Goal: Information Seeking & Learning: Learn about a topic

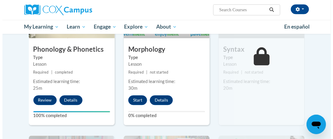
scroll to position [364, 0]
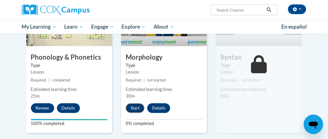
click at [137, 105] on button "Start" at bounding box center [135, 108] width 19 height 10
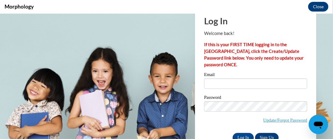
scroll to position [30, 0]
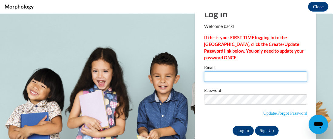
type input "[PERSON_NAME][EMAIL_ADDRESS][DOMAIN_NAME]"
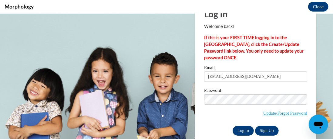
click at [236, 130] on input "Log In" at bounding box center [243, 130] width 21 height 10
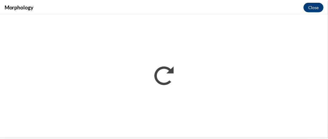
scroll to position [0, 0]
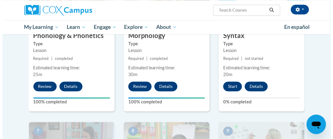
scroll to position [394, 0]
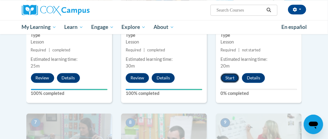
click at [234, 79] on button "Start" at bounding box center [230, 78] width 19 height 10
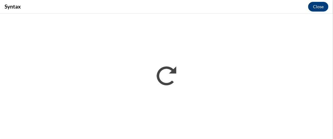
scroll to position [0, 0]
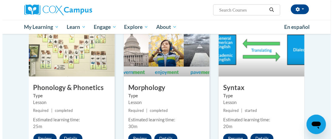
scroll to position [364, 0]
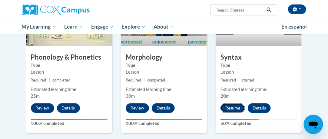
click at [234, 106] on button "Resume" at bounding box center [233, 108] width 25 height 10
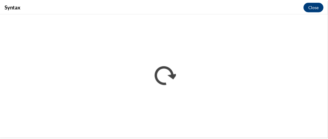
scroll to position [0, 0]
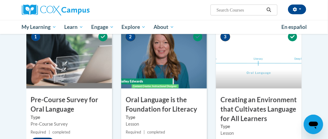
scroll to position [152, 0]
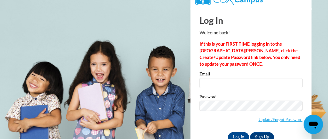
scroll to position [26, 0]
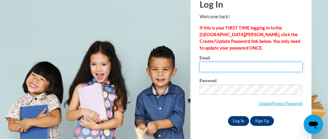
type input "[PERSON_NAME][EMAIL_ADDRESS][DOMAIN_NAME]"
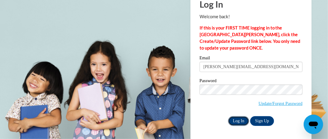
click at [239, 121] on input "Log In" at bounding box center [238, 121] width 21 height 10
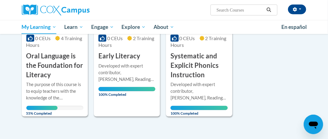
scroll to position [150, 0]
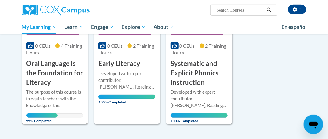
click at [49, 72] on h3 "Oral Language is the Foundation for Literacy" at bounding box center [54, 73] width 57 height 28
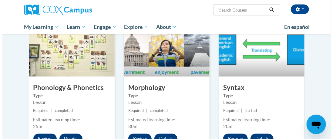
scroll to position [364, 0]
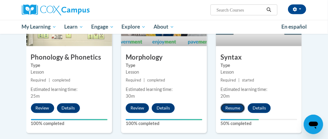
click at [234, 108] on button "Resume" at bounding box center [233, 108] width 25 height 10
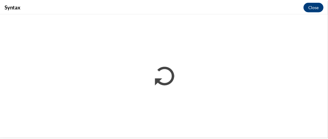
scroll to position [0, 0]
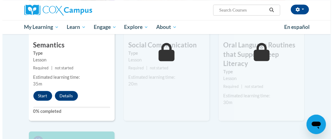
scroll to position [546, 0]
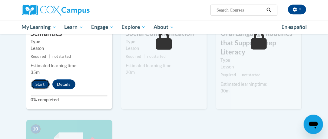
click at [39, 84] on button "Start" at bounding box center [40, 84] width 19 height 10
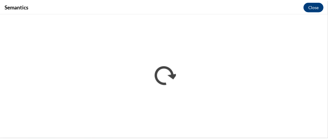
scroll to position [0, 0]
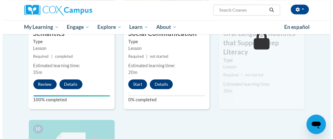
scroll to position [516, 0]
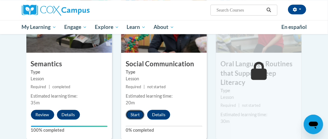
click at [133, 113] on button "Start" at bounding box center [135, 114] width 19 height 10
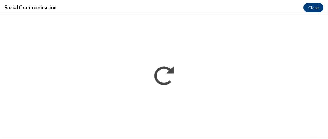
scroll to position [0, 0]
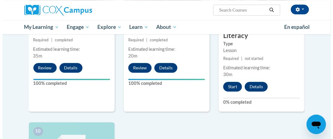
scroll to position [576, 0]
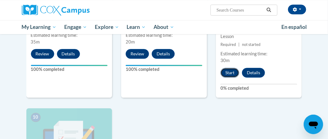
click at [233, 73] on button "Start" at bounding box center [230, 73] width 19 height 10
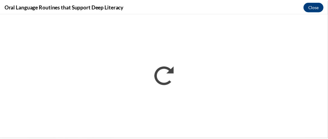
scroll to position [0, 0]
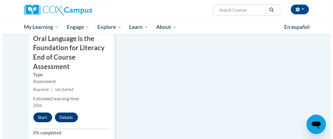
scroll to position [728, 0]
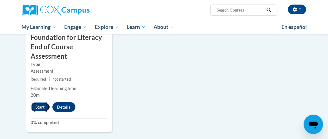
click at [40, 105] on button "Start" at bounding box center [40, 107] width 19 height 10
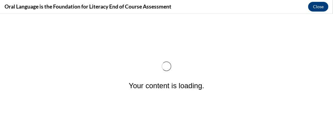
scroll to position [0, 0]
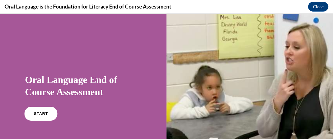
click at [34, 115] on span "START" at bounding box center [41, 113] width 14 height 5
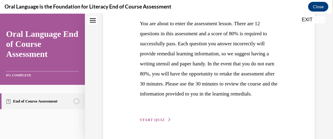
scroll to position [173, 0]
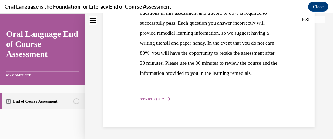
click at [153, 97] on span "START QUIZ" at bounding box center [152, 98] width 25 height 4
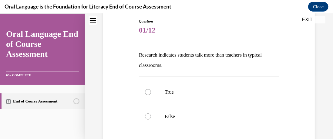
scroll to position [74, 0]
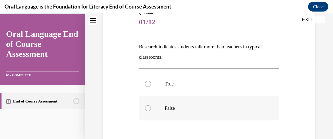
click at [178, 105] on p "False" at bounding box center [214, 108] width 99 height 6
click at [151, 105] on input "False" at bounding box center [148, 108] width 6 height 6
radio input "true"
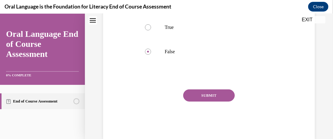
scroll to position [135, 0]
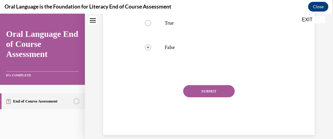
click at [207, 93] on button "SUBMIT" at bounding box center [209, 91] width 52 height 12
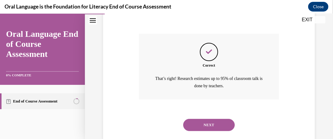
scroll to position [199, 0]
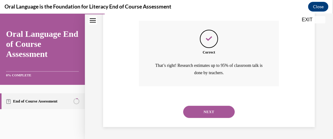
click at [210, 108] on button "NEXT" at bounding box center [209, 111] width 52 height 12
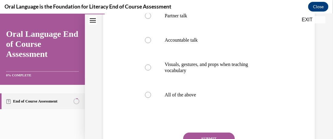
scroll to position [135, 0]
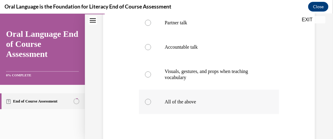
click at [203, 104] on label "All of the above" at bounding box center [209, 101] width 140 height 24
click at [151, 104] on input "All of the above" at bounding box center [148, 101] width 6 height 6
radio input "true"
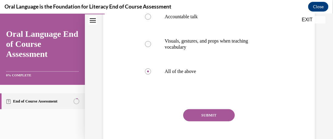
click at [217, 113] on button "SUBMIT" at bounding box center [209, 115] width 52 height 12
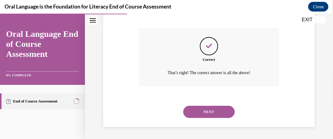
scroll to position [246, 0]
click at [220, 109] on button "NEXT" at bounding box center [209, 111] width 52 height 12
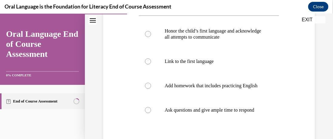
scroll to position [135, 0]
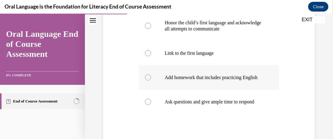
click at [204, 80] on p "Add homework that includes practicing English" at bounding box center [214, 77] width 99 height 6
click at [151, 80] on input "Add homework that includes practicing English" at bounding box center [148, 77] width 6 height 6
radio input "true"
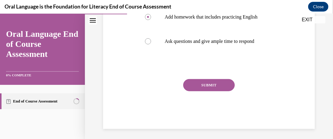
scroll to position [196, 0]
click at [217, 90] on button "SUBMIT" at bounding box center [209, 84] width 52 height 12
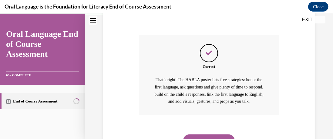
scroll to position [287, 0]
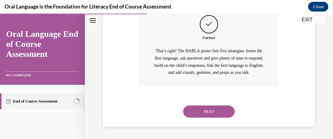
click at [223, 109] on button "NEXT" at bounding box center [209, 111] width 52 height 12
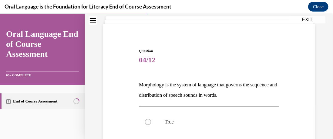
scroll to position [44, 0]
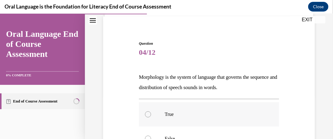
drag, startPoint x: 168, startPoint y: 110, endPoint x: 173, endPoint y: 109, distance: 5.6
click at [169, 111] on p "True" at bounding box center [214, 114] width 99 height 6
click at [151, 111] on input "True" at bounding box center [148, 114] width 6 height 6
radio input "true"
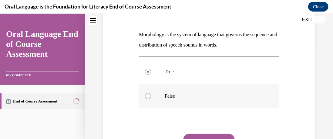
scroll to position [74, 0]
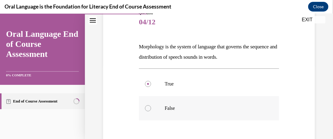
click at [190, 107] on p "False" at bounding box center [214, 108] width 99 height 6
click at [151, 107] on input "False" at bounding box center [148, 108] width 6 height 6
radio input "true"
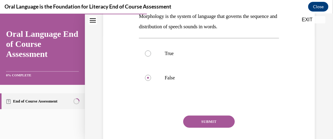
click at [211, 119] on button "SUBMIT" at bounding box center [209, 121] width 52 height 12
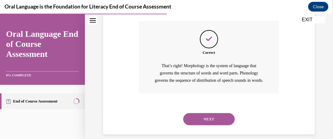
scroll to position [214, 0]
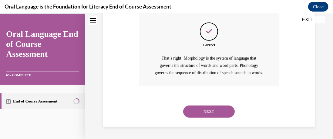
click at [214, 112] on button "NEXT" at bounding box center [209, 111] width 52 height 12
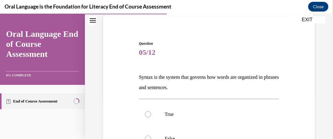
scroll to position [74, 0]
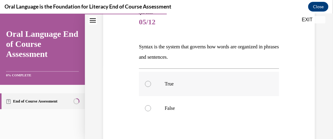
click at [248, 80] on p "True" at bounding box center [214, 83] width 99 height 6
click at [151, 80] on input "True" at bounding box center [148, 83] width 6 height 6
radio input "true"
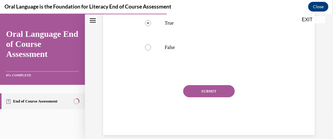
click at [221, 92] on button "SUBMIT" at bounding box center [209, 91] width 52 height 12
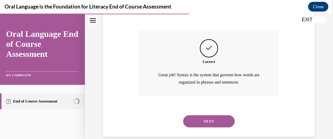
scroll to position [199, 0]
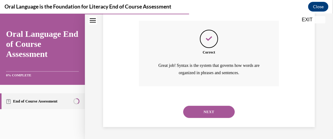
click at [214, 107] on button "NEXT" at bounding box center [209, 111] width 52 height 12
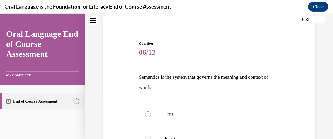
scroll to position [74, 0]
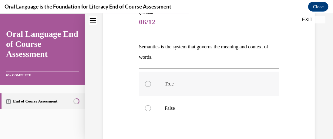
click at [217, 82] on p "True" at bounding box center [214, 83] width 99 height 6
click at [151, 82] on input "True" at bounding box center [148, 83] width 6 height 6
radio input "true"
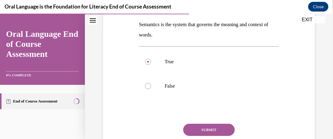
scroll to position [104, 0]
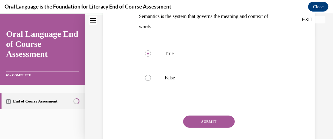
click at [207, 119] on button "SUBMIT" at bounding box center [209, 121] width 52 height 12
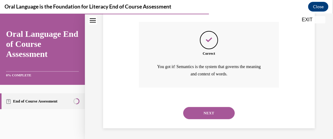
scroll to position [199, 0]
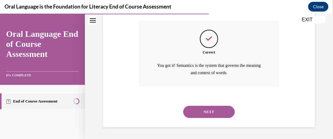
click at [214, 112] on button "NEXT" at bounding box center [209, 111] width 52 height 12
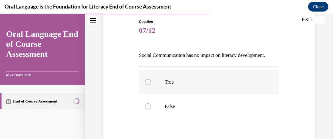
scroll to position [74, 0]
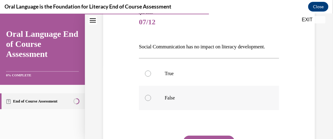
click at [226, 96] on p "False" at bounding box center [214, 97] width 99 height 6
click at [151, 96] on input "False" at bounding box center [148, 97] width 6 height 6
radio input "true"
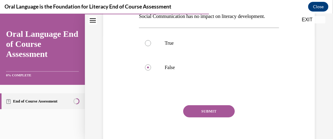
click at [223, 109] on button "SUBMIT" at bounding box center [209, 111] width 52 height 12
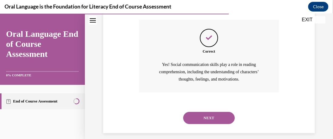
scroll to position [196, 0]
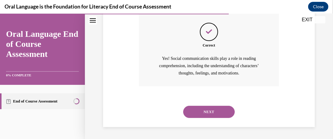
click at [223, 109] on button "NEXT" at bounding box center [209, 111] width 52 height 12
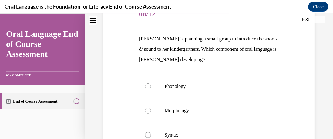
scroll to position [74, 0]
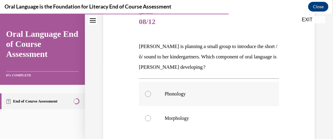
click at [209, 87] on label "Phonology" at bounding box center [209, 93] width 140 height 24
click at [151, 90] on input "Phonology" at bounding box center [148, 93] width 6 height 6
radio input "true"
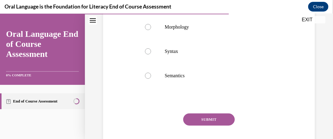
click at [201, 121] on button "SUBMIT" at bounding box center [209, 119] width 52 height 12
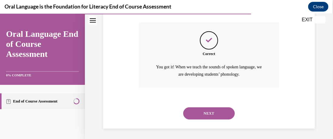
scroll to position [258, 0]
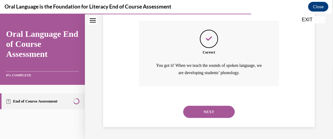
click at [209, 110] on button "NEXT" at bounding box center [209, 111] width 52 height 12
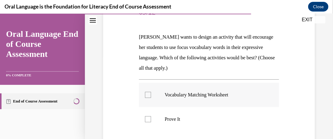
scroll to position [105, 0]
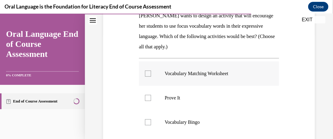
click at [149, 74] on div at bounding box center [148, 73] width 6 height 6
click at [149, 74] on input "Vocabulary Matching Worksheet" at bounding box center [148, 73] width 6 height 6
checkbox input "true"
click at [147, 96] on div at bounding box center [148, 97] width 6 height 6
click at [147, 96] on input "Prove It" at bounding box center [148, 97] width 6 height 6
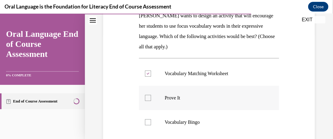
checkbox input "true"
click at [149, 124] on div at bounding box center [148, 122] width 6 height 6
click at [149, 124] on input "Vocabulary Bingo" at bounding box center [148, 122] width 6 height 6
click at [151, 123] on label "Vocabulary Bingo" at bounding box center [209, 121] width 140 height 24
click at [151, 123] on input "Vocabulary Bingo" at bounding box center [148, 122] width 6 height 6
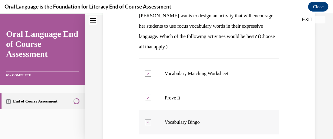
checkbox input "false"
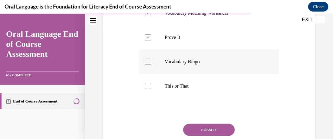
scroll to position [166, 0]
click at [150, 86] on label "This or That" at bounding box center [209, 85] width 140 height 24
click at [150, 86] on input "This or That" at bounding box center [148, 85] width 6 height 6
checkbox input "true"
click at [189, 127] on button "SUBMIT" at bounding box center [209, 129] width 52 height 12
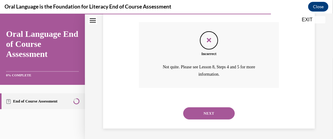
scroll to position [268, 0]
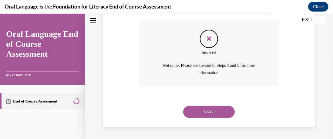
click at [217, 111] on button "NEXT" at bounding box center [209, 111] width 52 height 12
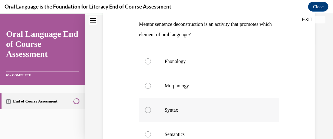
scroll to position [105, 0]
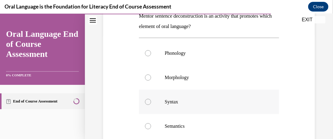
click at [188, 103] on p "Syntax" at bounding box center [214, 101] width 99 height 6
click at [151, 103] on input "Syntax" at bounding box center [148, 101] width 6 height 6
radio input "true"
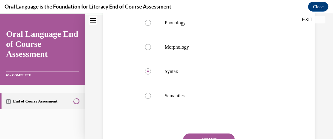
scroll to position [165, 0]
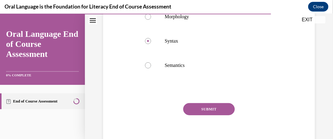
click at [208, 109] on button "SUBMIT" at bounding box center [209, 109] width 52 height 12
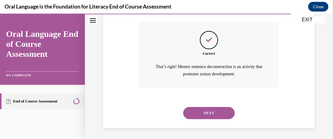
scroll to position [247, 0]
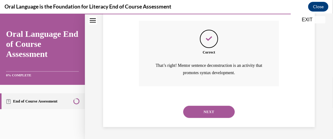
click at [208, 109] on button "NEXT" at bounding box center [209, 111] width 52 height 12
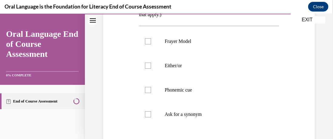
scroll to position [135, 0]
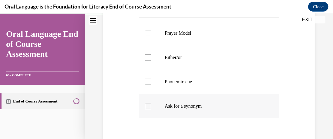
click at [212, 109] on label "Ask for a synonym" at bounding box center [209, 105] width 140 height 24
click at [151, 109] on input "Ask for a synonym" at bounding box center [148, 106] width 6 height 6
checkbox input "true"
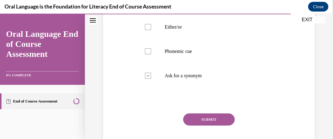
click at [212, 115] on button "SUBMIT" at bounding box center [209, 119] width 52 height 12
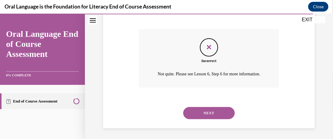
scroll to position [258, 0]
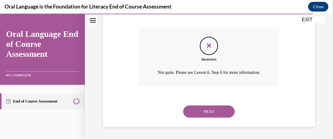
click at [224, 108] on button "NEXT" at bounding box center [209, 111] width 52 height 12
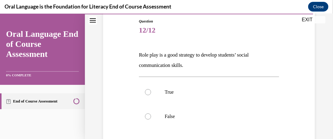
scroll to position [74, 0]
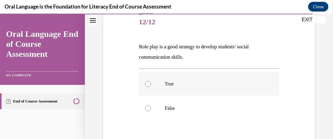
click at [213, 86] on p "True" at bounding box center [214, 83] width 99 height 6
click at [151, 86] on input "True" at bounding box center [148, 83] width 6 height 6
radio input "true"
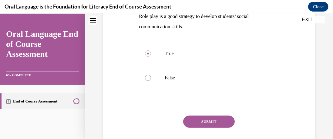
click at [210, 117] on button "SUBMIT" at bounding box center [209, 121] width 52 height 12
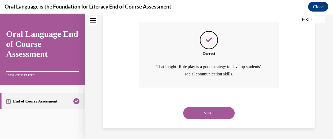
scroll to position [199, 0]
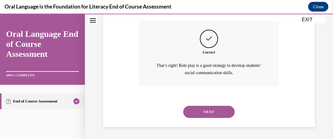
click at [214, 111] on button "NEXT" at bounding box center [209, 111] width 52 height 12
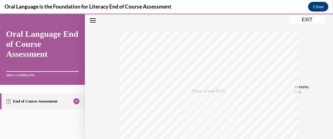
scroll to position [95, 0]
click at [311, 21] on button "EXIT" at bounding box center [307, 19] width 36 height 7
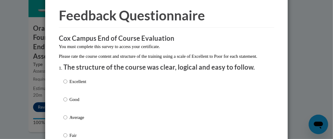
scroll to position [30, 0]
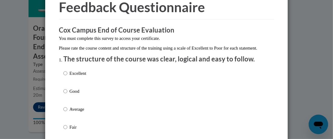
click at [82, 76] on p "Excellent" at bounding box center [77, 73] width 17 height 7
click at [67, 76] on input "Excellent" at bounding box center [65, 73] width 4 height 7
radio input "true"
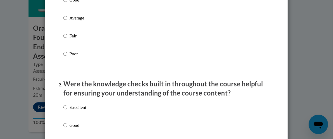
scroll to position [152, 0]
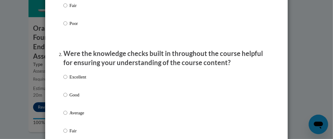
click at [85, 86] on div "Excellent Good Average Fair Poor" at bounding box center [166, 119] width 206 height 99
click at [83, 80] on p "Excellent" at bounding box center [77, 76] width 17 height 7
click at [67, 80] on input "Excellent" at bounding box center [65, 76] width 4 height 7
radio input "true"
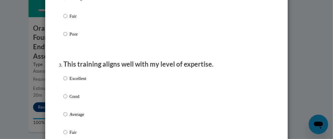
scroll to position [273, 0]
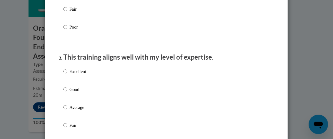
click at [71, 93] on p "Good" at bounding box center [77, 89] width 17 height 7
click at [67, 93] on input "Good" at bounding box center [65, 89] width 4 height 7
radio input "true"
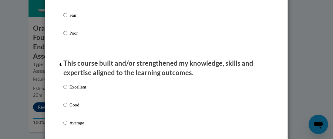
scroll to position [394, 0]
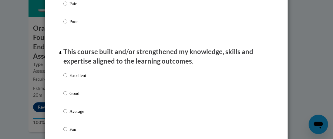
click at [83, 79] on p "Excellent" at bounding box center [77, 75] width 17 height 7
click at [67, 79] on input "Excellent" at bounding box center [65, 75] width 4 height 7
radio input "true"
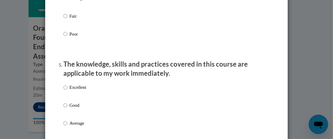
scroll to position [516, 0]
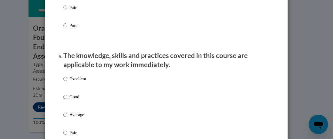
click at [79, 82] on p "Excellent" at bounding box center [77, 79] width 17 height 7
click at [67, 82] on input "Excellent" at bounding box center [65, 79] width 4 height 7
radio input "true"
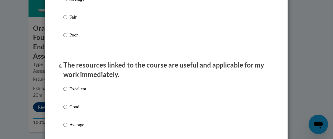
scroll to position [637, 0]
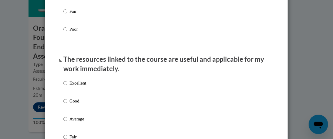
click at [80, 86] on p "Excellent" at bounding box center [77, 82] width 17 height 7
click at [67, 86] on input "Excellent" at bounding box center [65, 82] width 4 height 7
radio input "true"
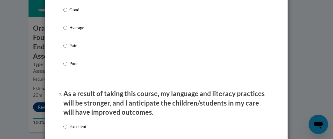
scroll to position [758, 0]
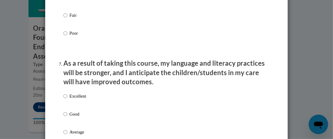
click at [74, 99] on p "Excellent" at bounding box center [77, 96] width 17 height 7
click at [67, 99] on input "Excellent" at bounding box center [65, 96] width 4 height 7
radio input "true"
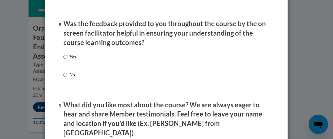
scroll to position [940, 0]
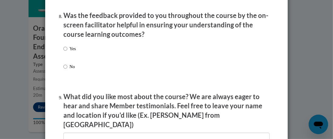
click at [82, 55] on div "Yes No" at bounding box center [166, 64] width 206 height 45
click at [83, 54] on div "Yes No" at bounding box center [166, 64] width 206 height 45
click at [75, 56] on div "Yes No" at bounding box center [166, 64] width 206 height 45
click at [69, 52] on p "Yes" at bounding box center [72, 48] width 6 height 7
click at [67, 52] on input "Yes" at bounding box center [65, 48] width 4 height 7
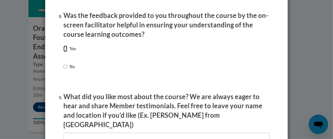
radio input "true"
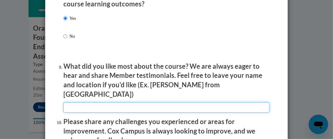
click at [107, 102] on input "textbox" at bounding box center [166, 107] width 206 height 10
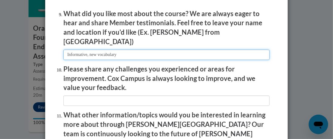
scroll to position [1031, 0]
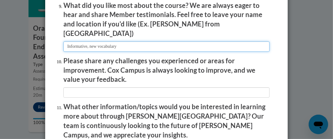
type input "Informative, new vocabulary"
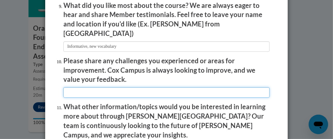
click at [126, 89] on input "textbox" at bounding box center [166, 92] width 206 height 10
click at [140, 88] on input "textbox" at bounding box center [166, 92] width 206 height 10
click at [201, 89] on input "textbox" at bounding box center [166, 92] width 206 height 10
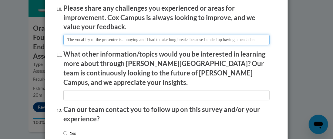
scroll to position [1122, 0]
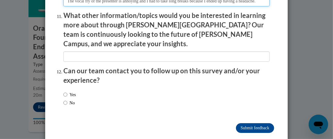
type input "The vocal fry of the presenter is annoying and I had to take long breaks becaus…"
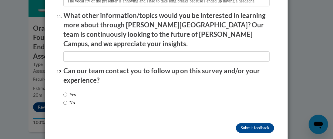
scroll to position [0, 0]
click at [72, 99] on label "No" at bounding box center [69, 102] width 12 height 7
click at [67, 99] on input "No" at bounding box center [65, 102] width 4 height 7
radio input "true"
click at [245, 123] on input "Submit feedback" at bounding box center [255, 128] width 38 height 10
